Goal: Information Seeking & Learning: Compare options

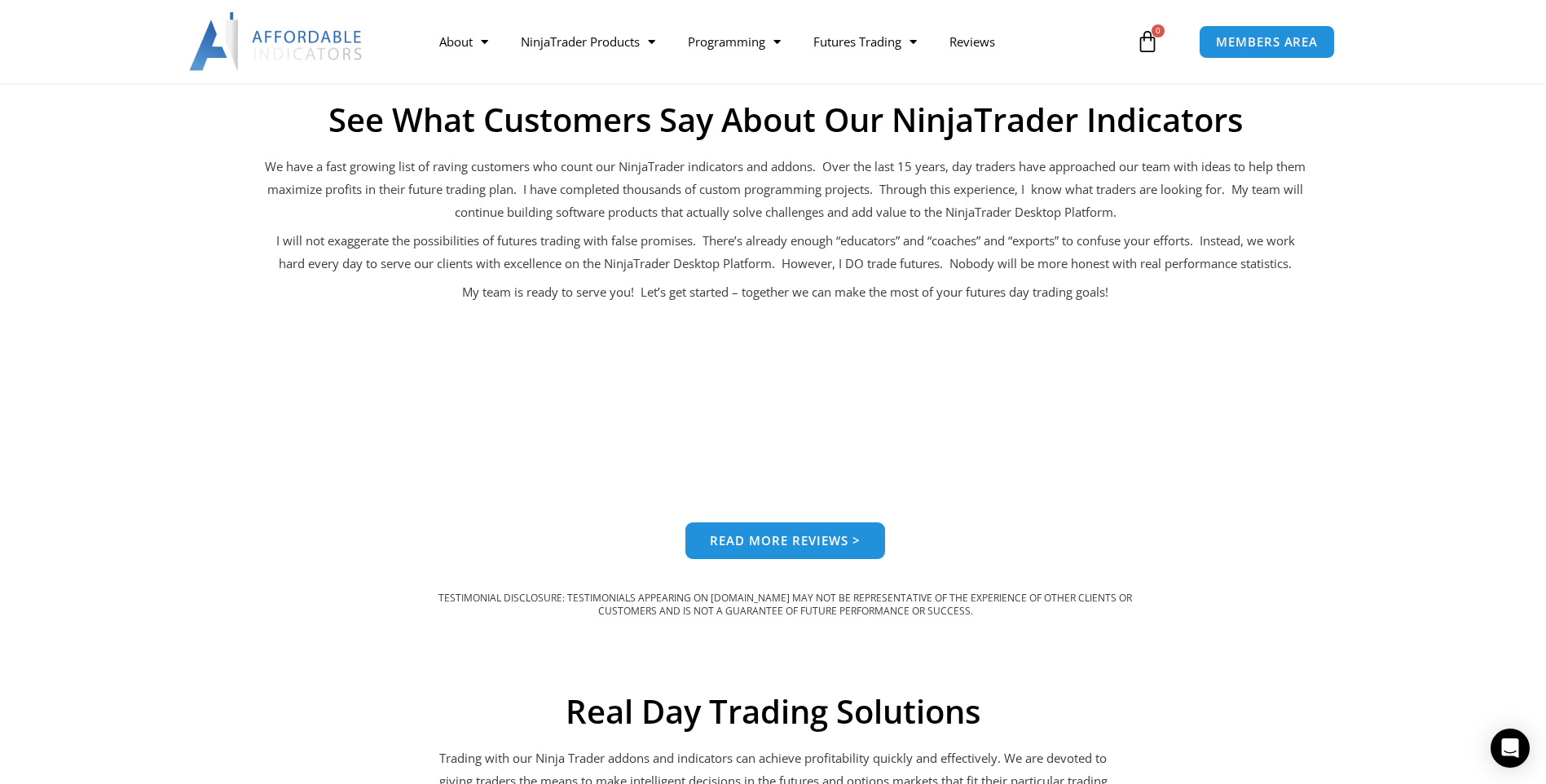
scroll to position [1059, 0]
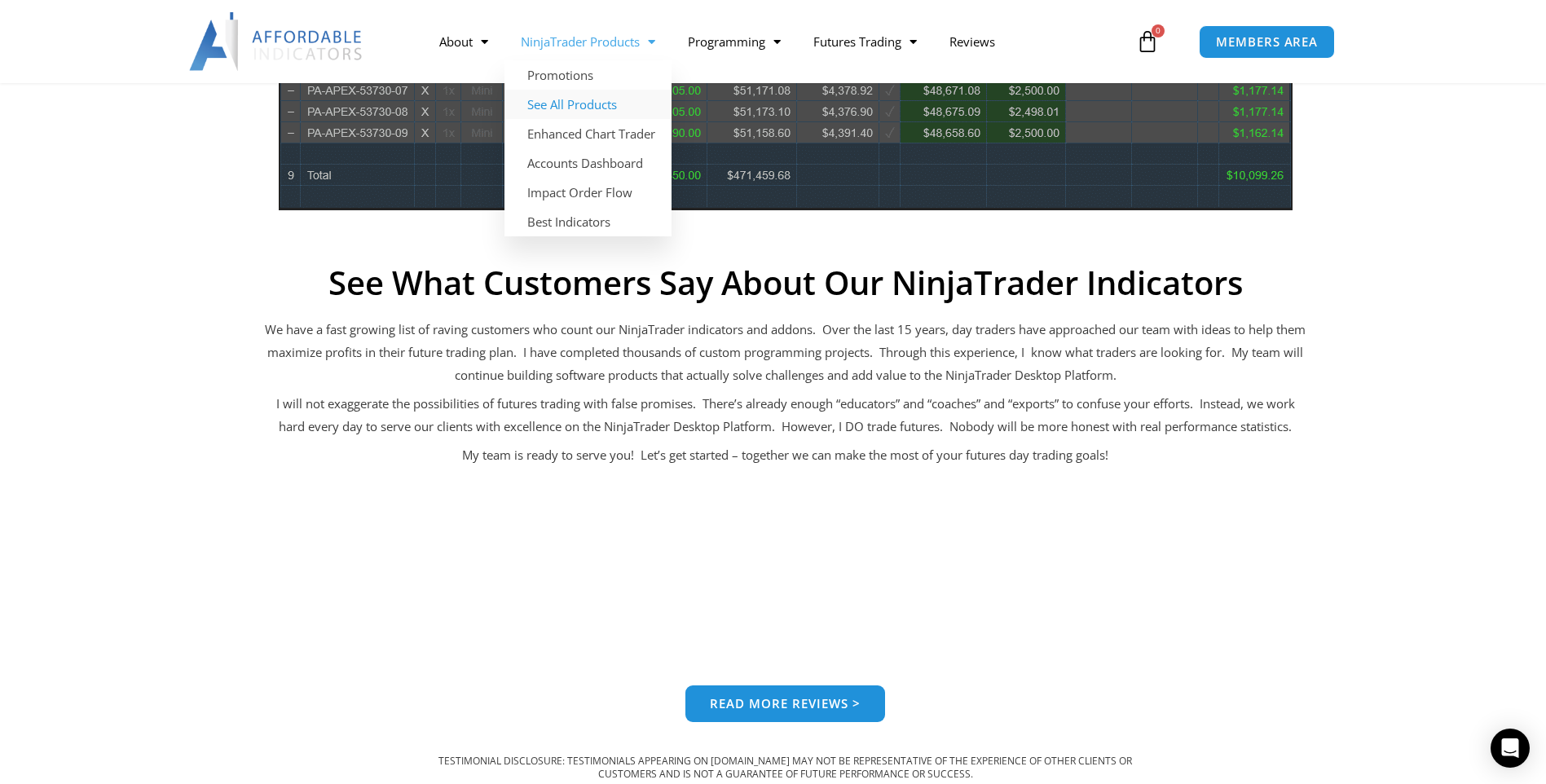
click at [605, 107] on link "See All Products" at bounding box center [588, 104] width 167 height 29
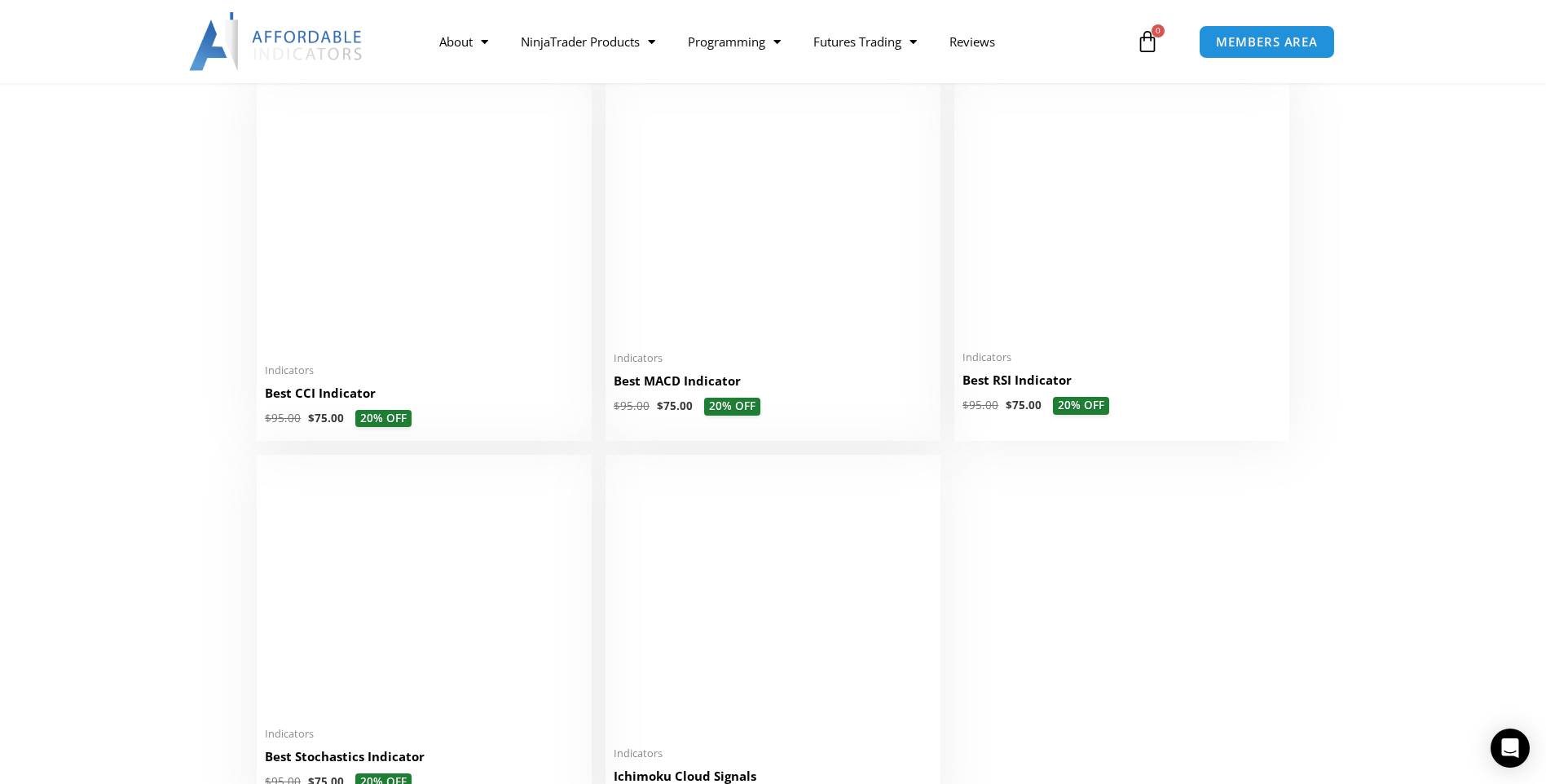
scroll to position [3422, 0]
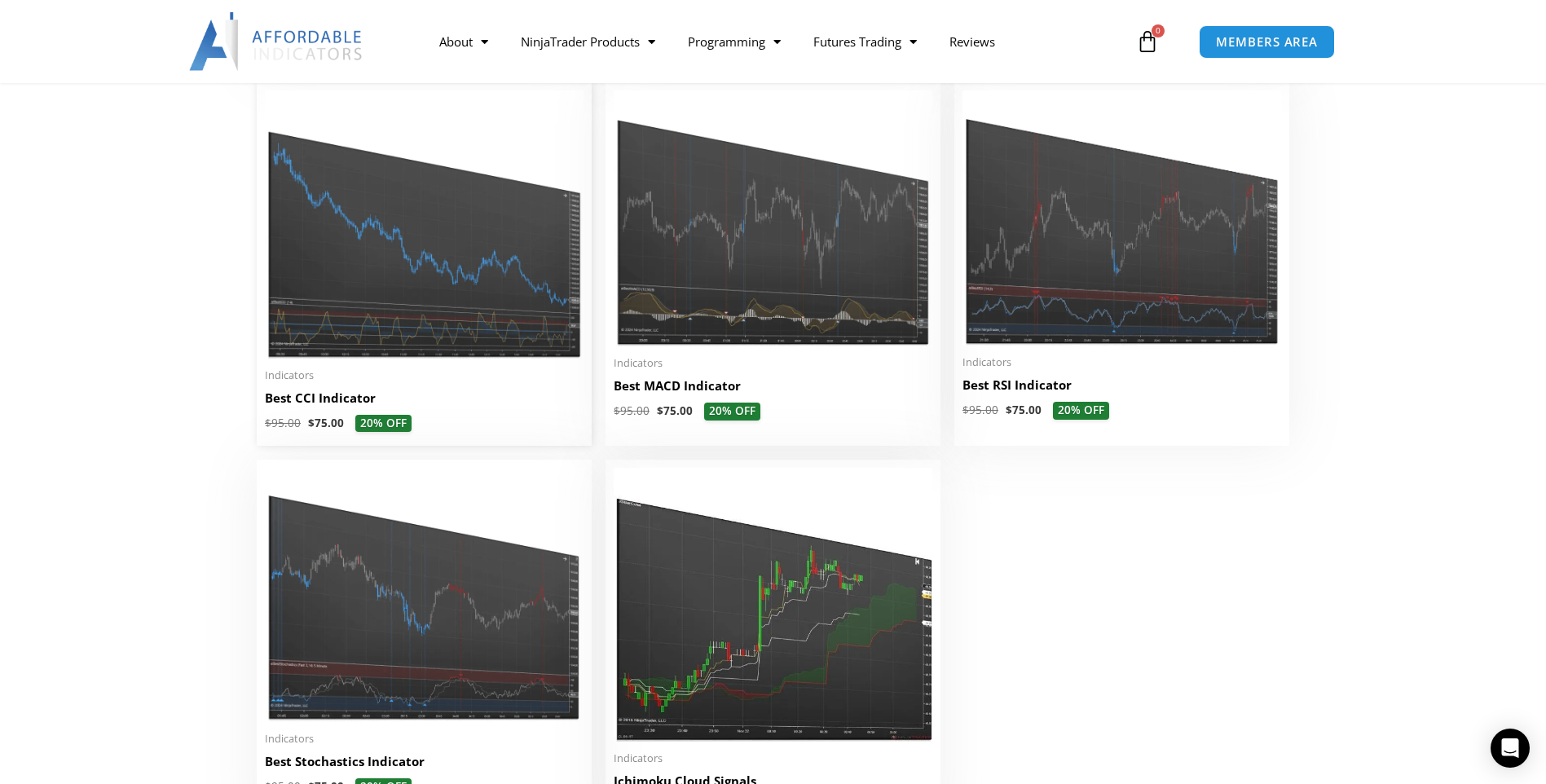
click at [476, 325] on img at bounding box center [423, 225] width 318 height 268
click at [474, 280] on img at bounding box center [423, 225] width 318 height 268
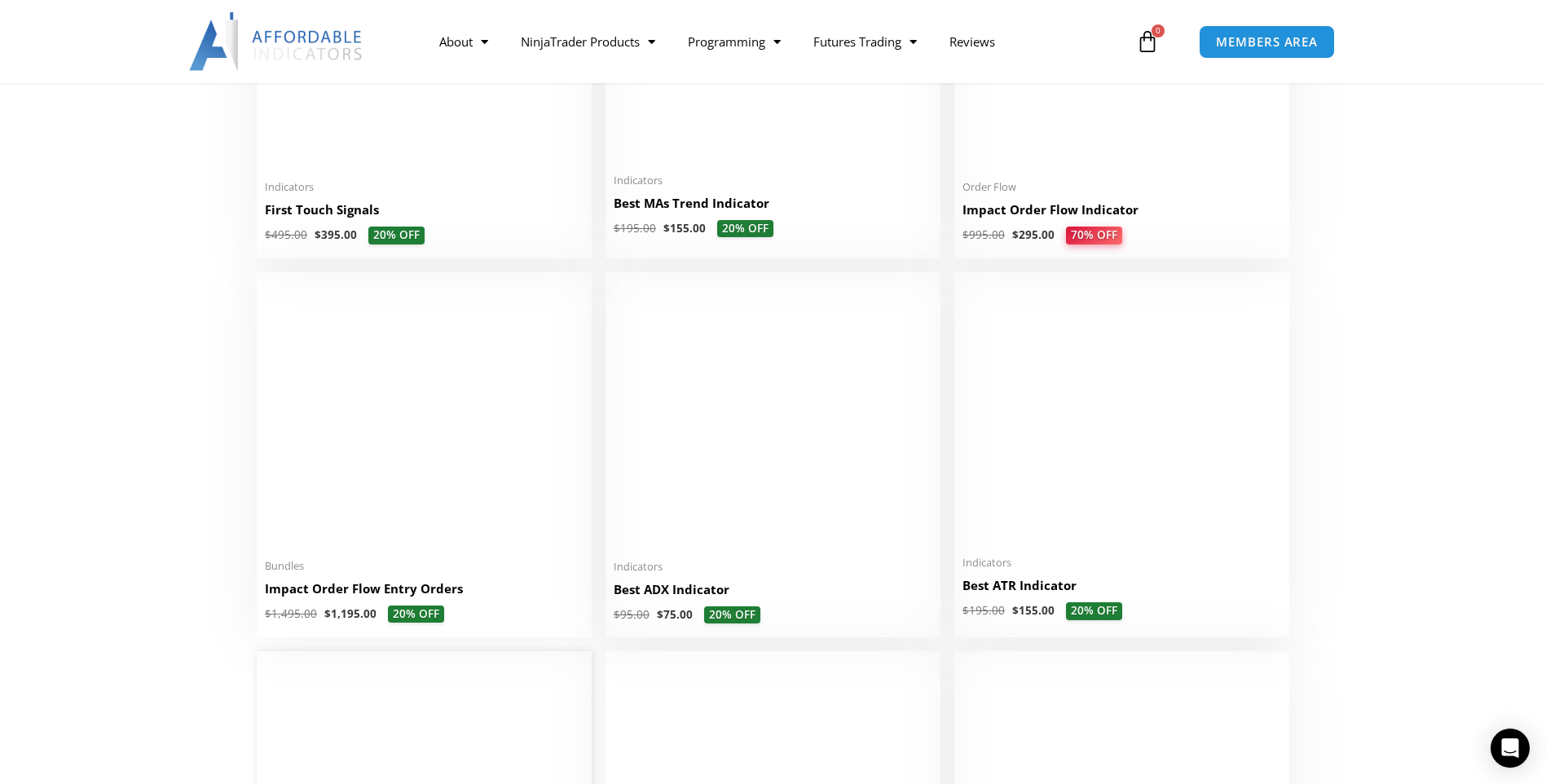
scroll to position [2852, 0]
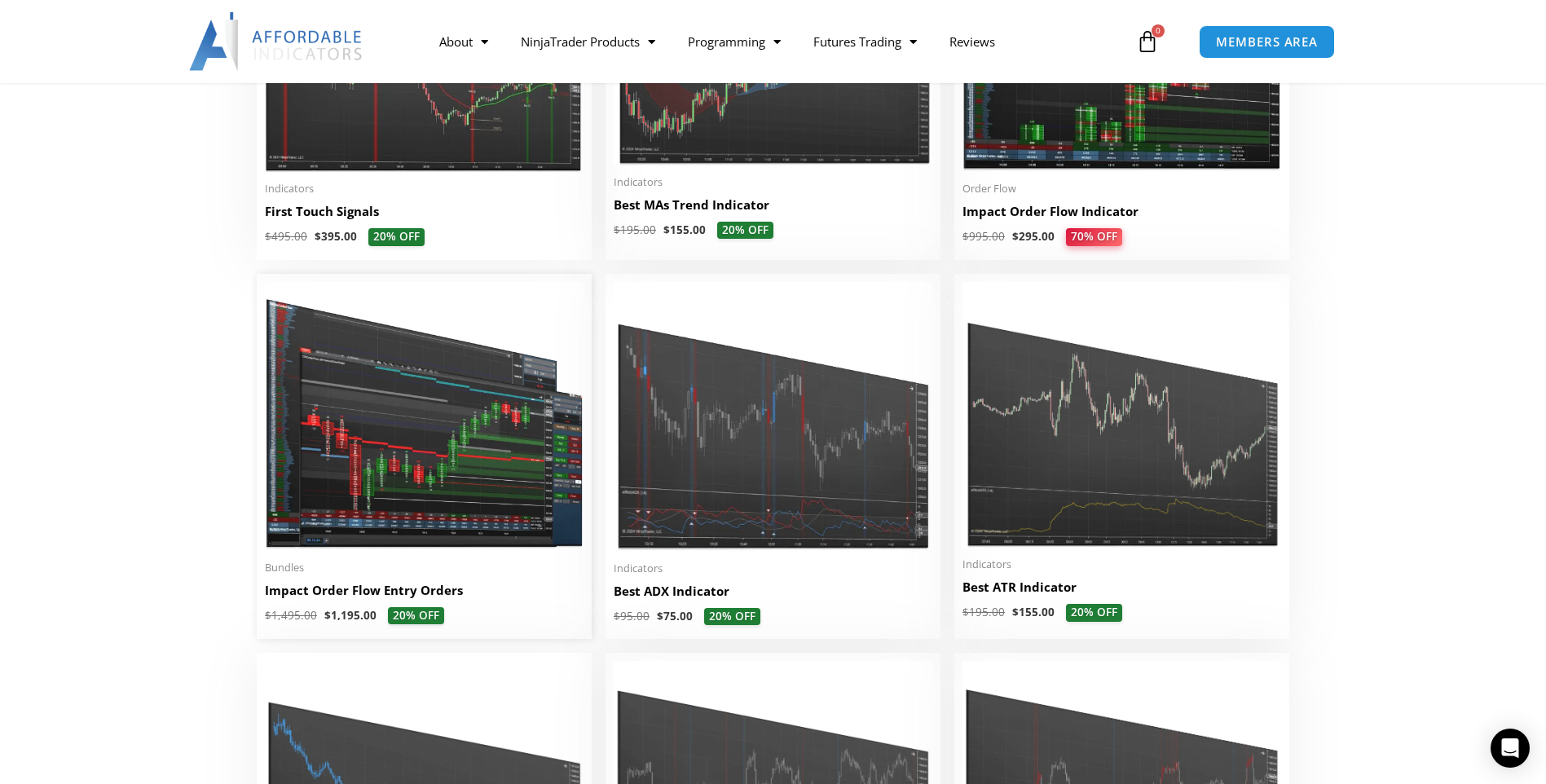
click at [401, 495] on img at bounding box center [423, 416] width 318 height 269
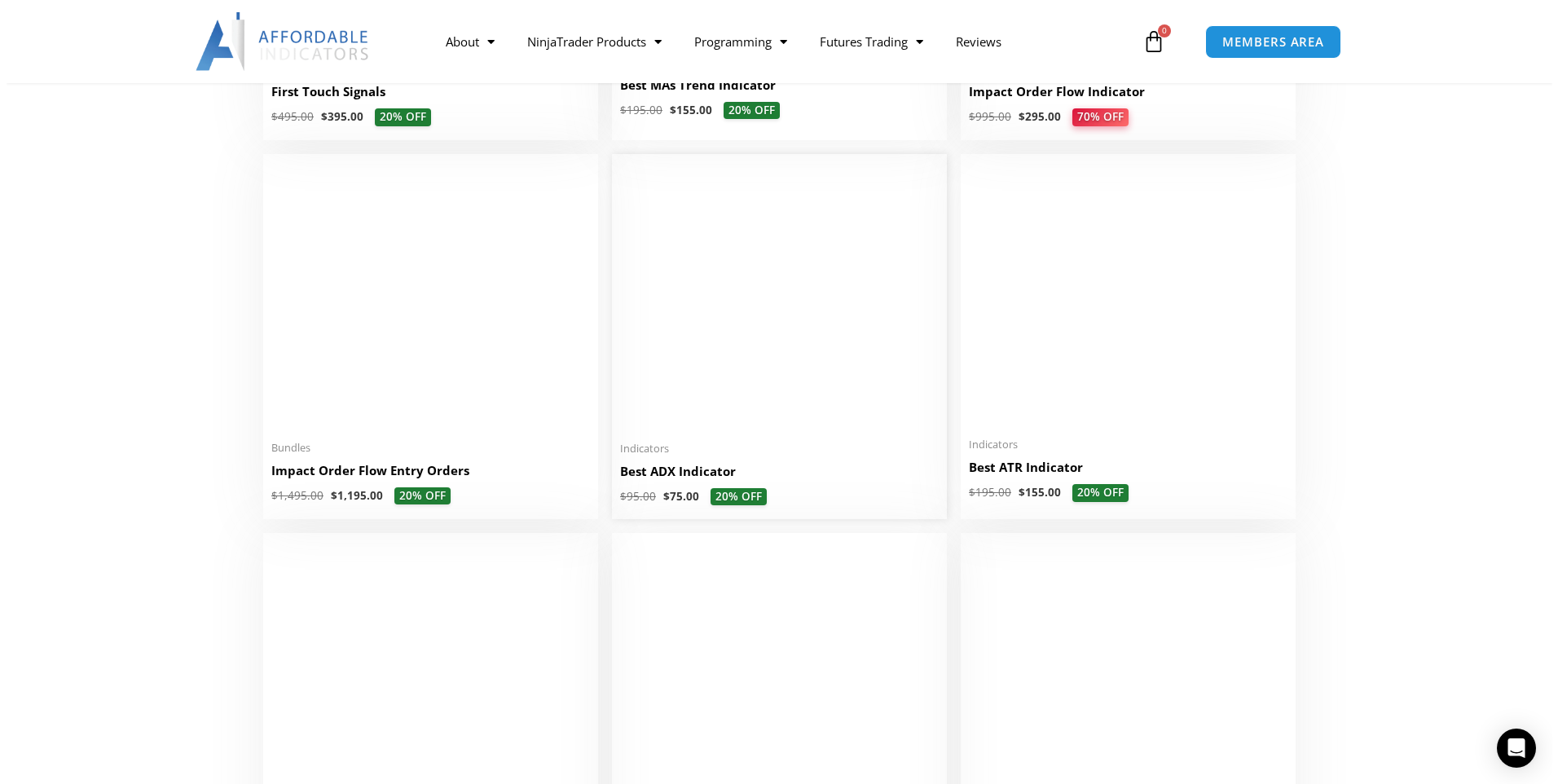
scroll to position [2934, 0]
